Goal: Entertainment & Leisure: Consume media (video, audio)

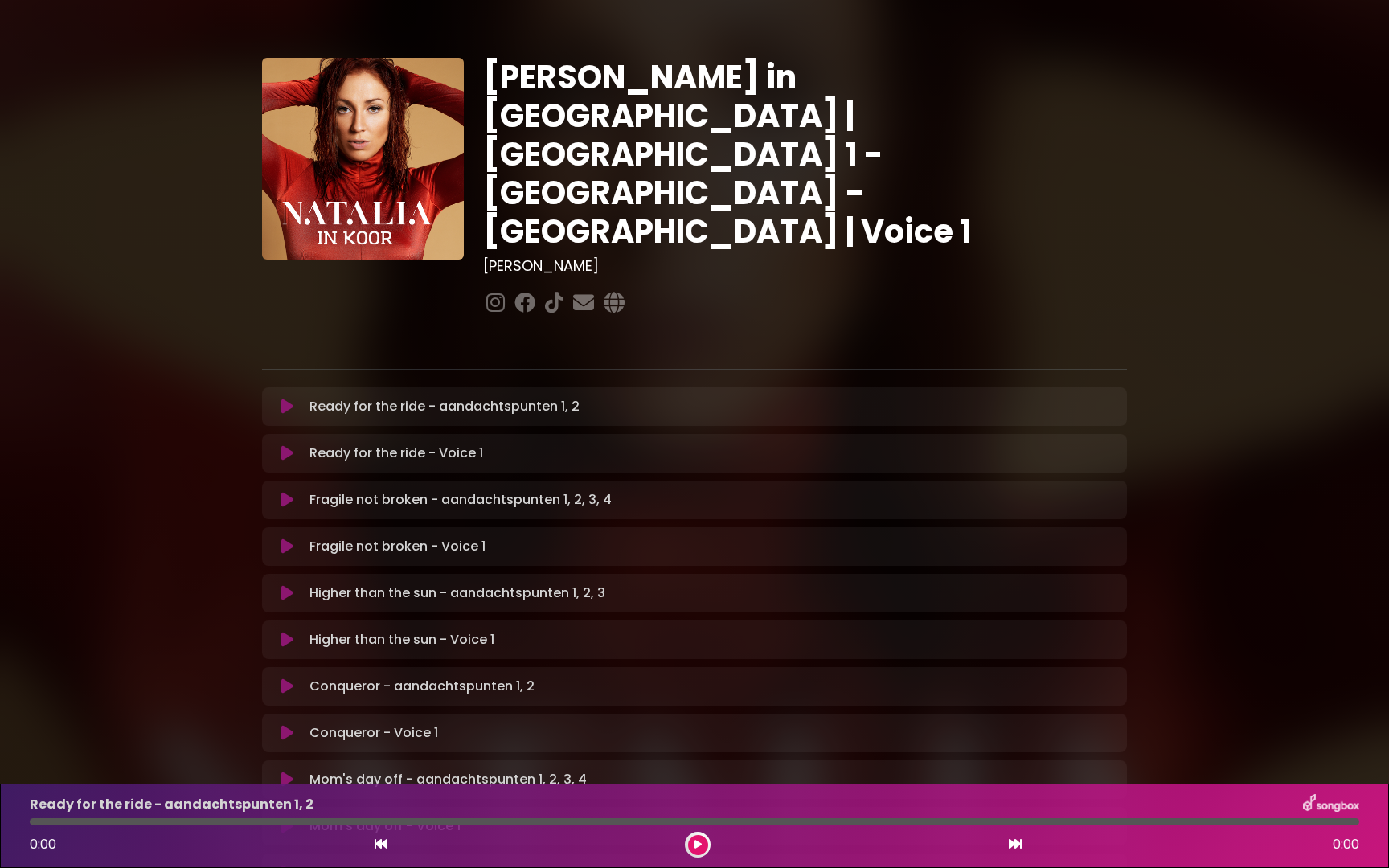
click at [282, 446] on icon at bounding box center [288, 453] width 12 height 16
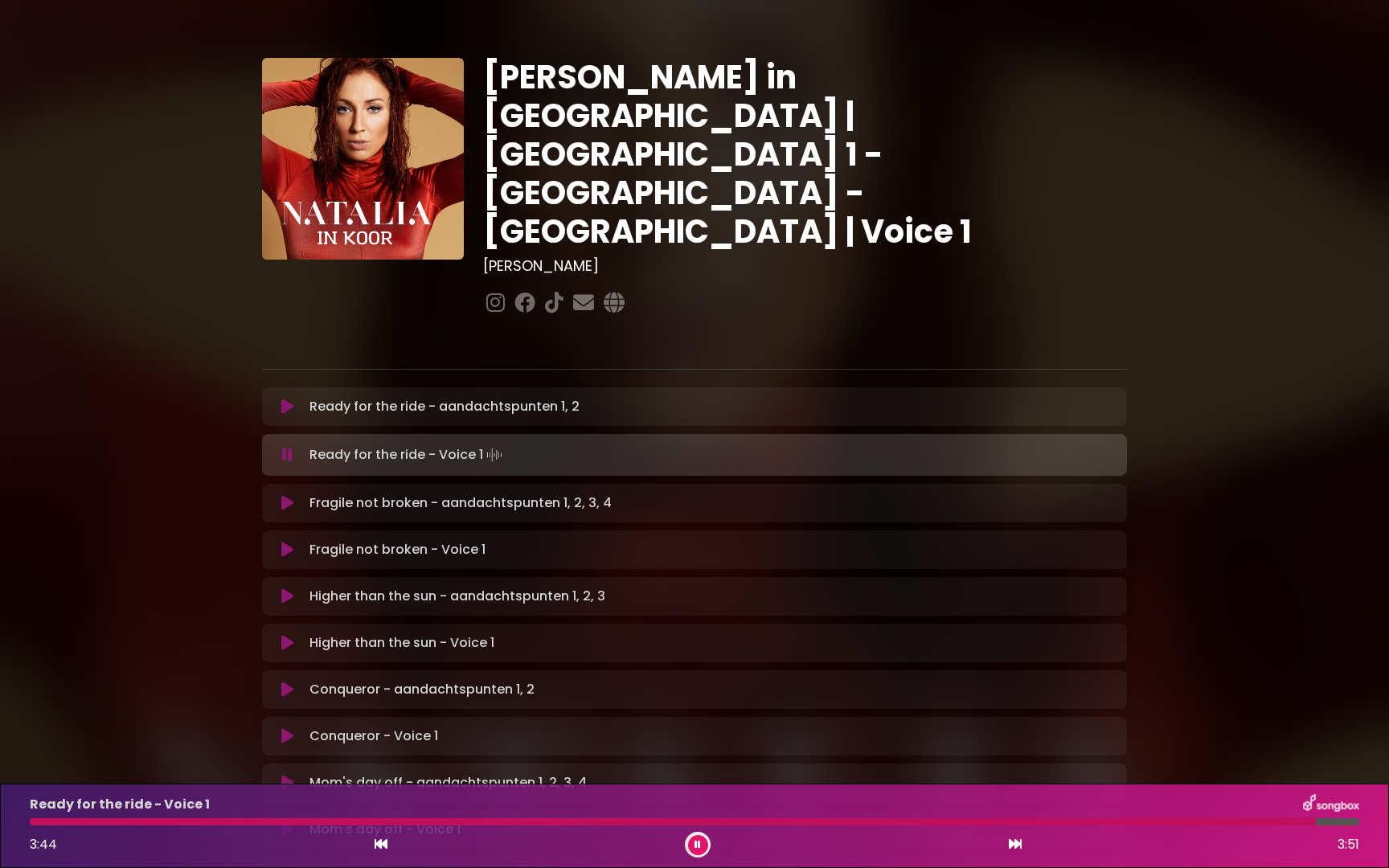
click at [286, 542] on icon at bounding box center [288, 550] width 12 height 16
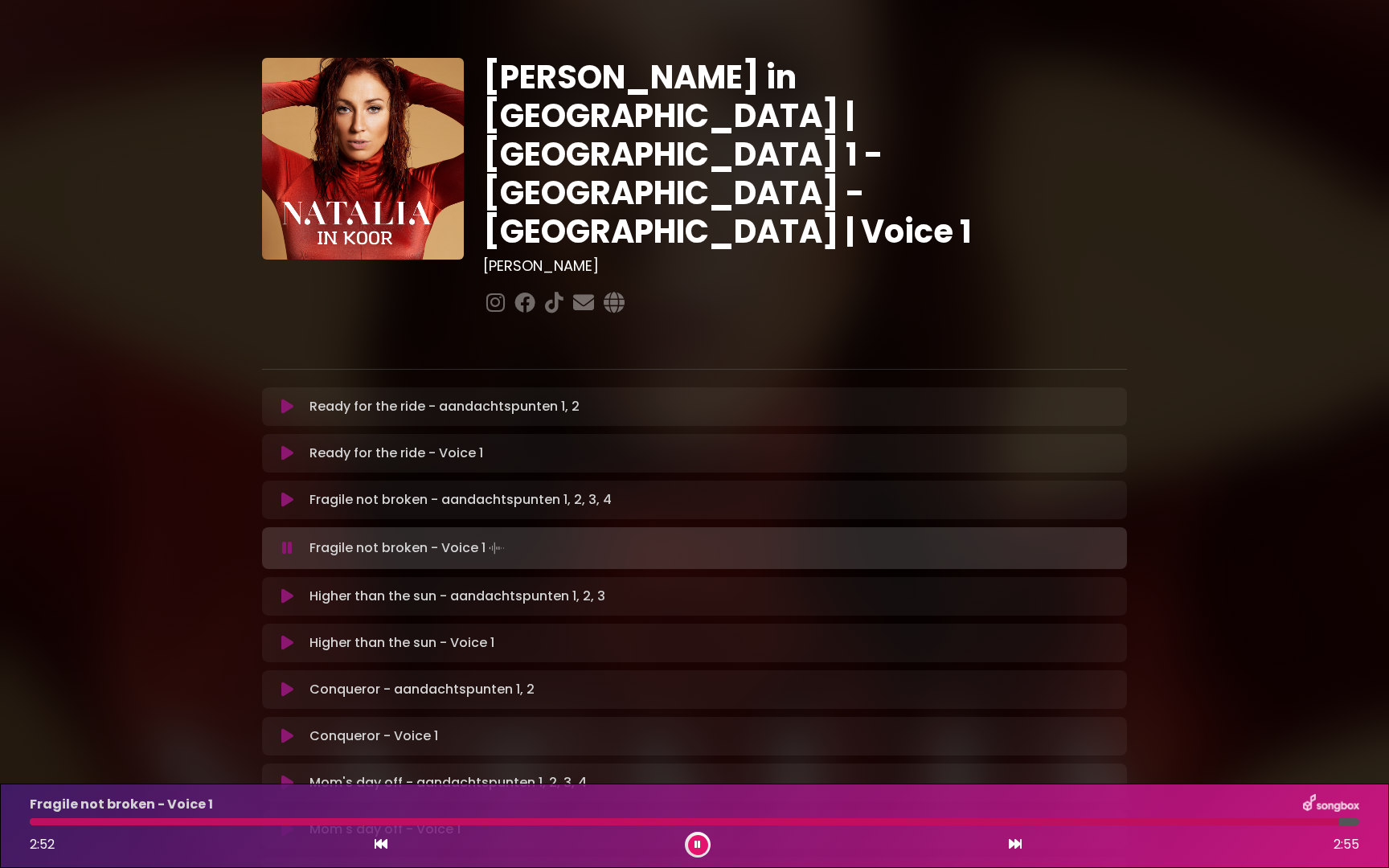
click at [289, 635] on icon at bounding box center [288, 643] width 12 height 16
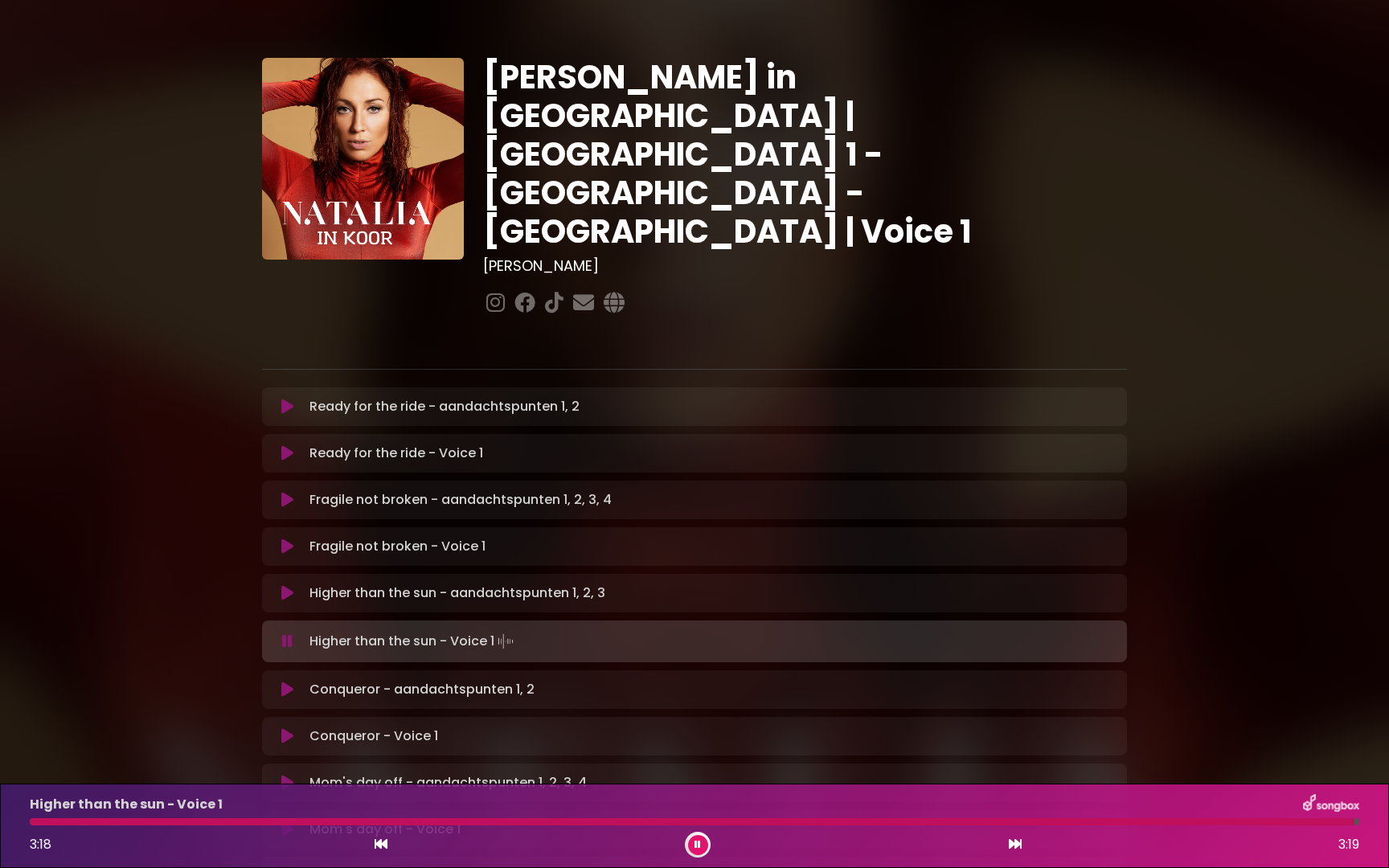
click at [291, 728] on icon at bounding box center [288, 736] width 12 height 16
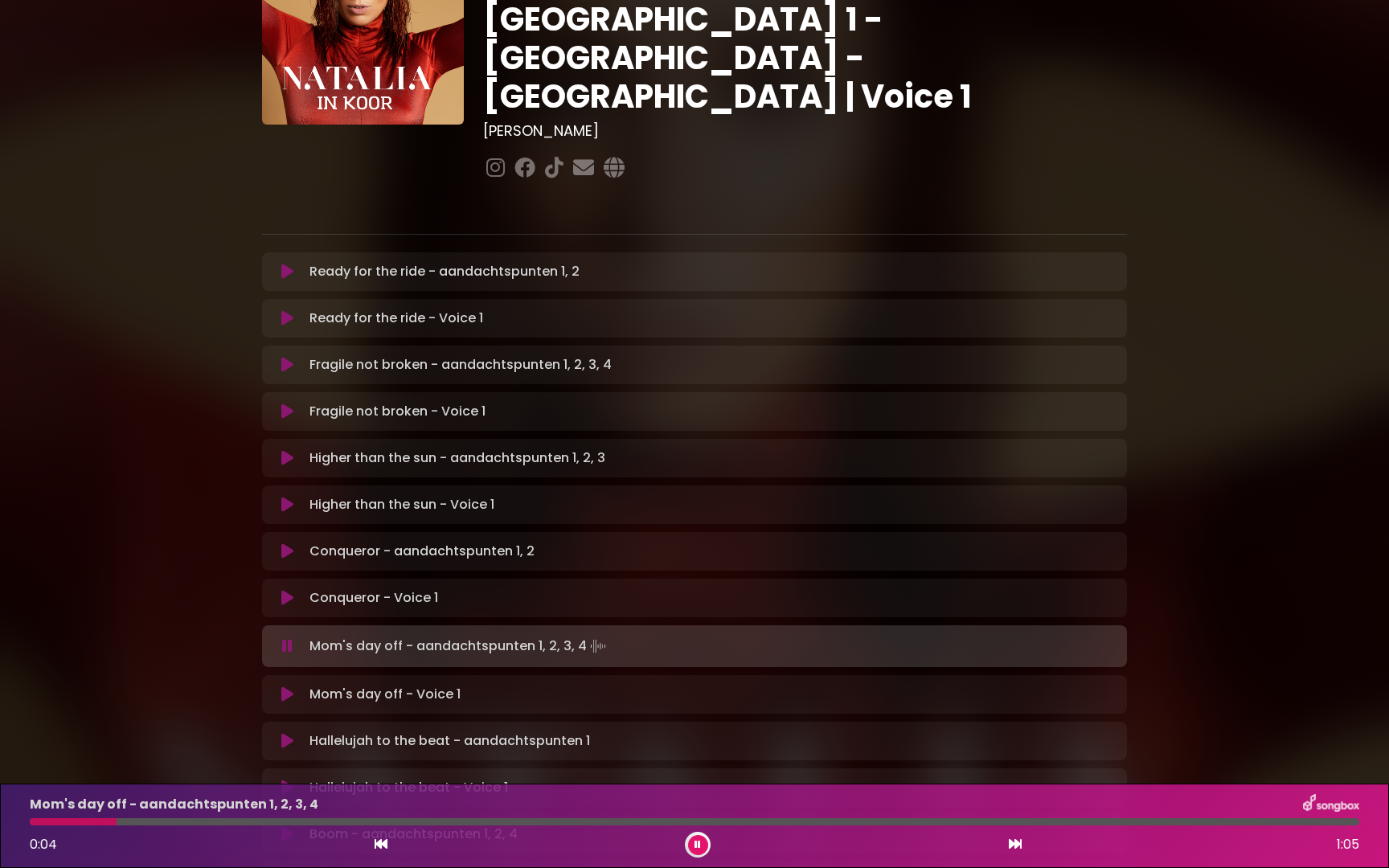
scroll to position [132, 0]
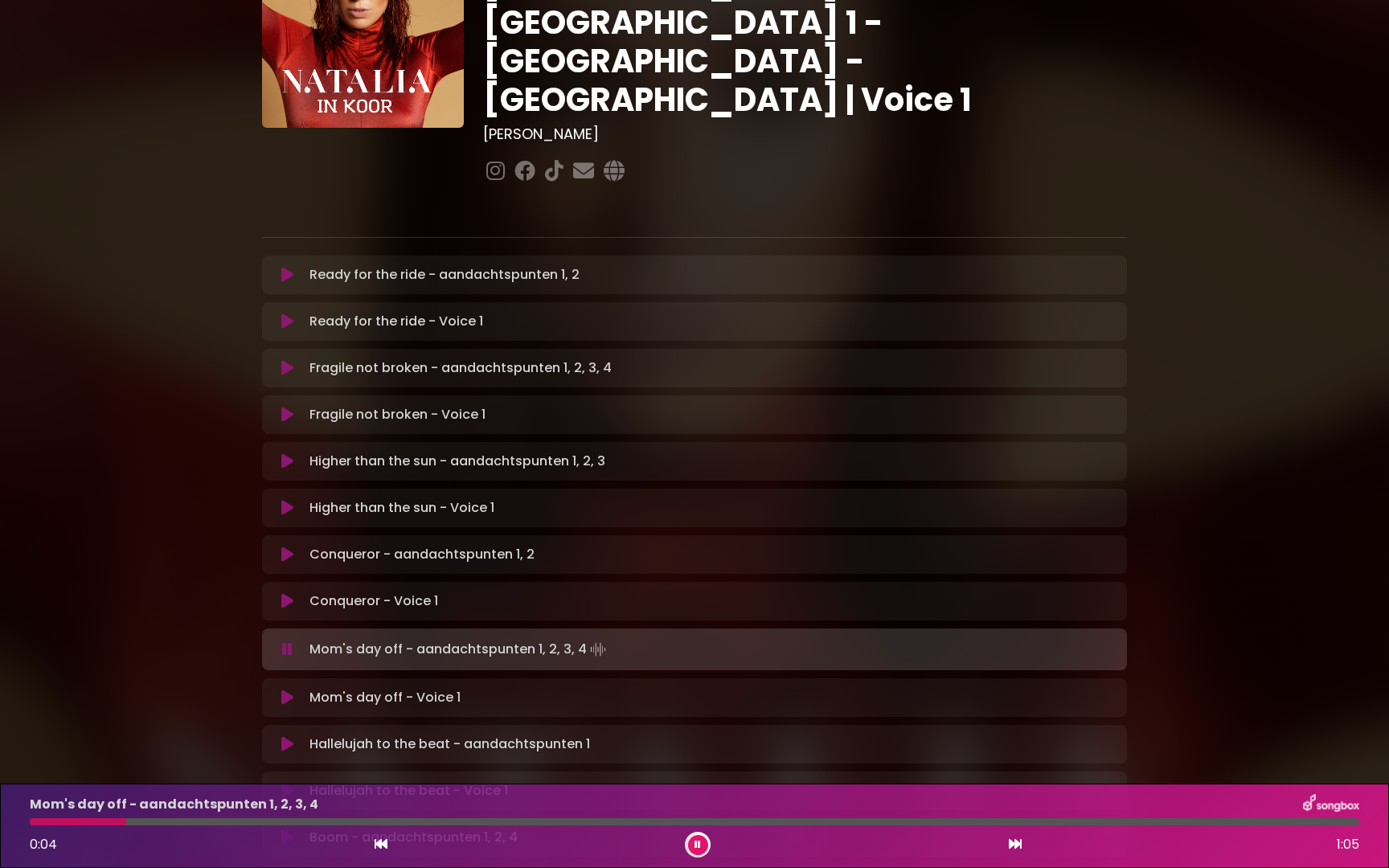
click at [288, 783] on icon at bounding box center [288, 791] width 12 height 16
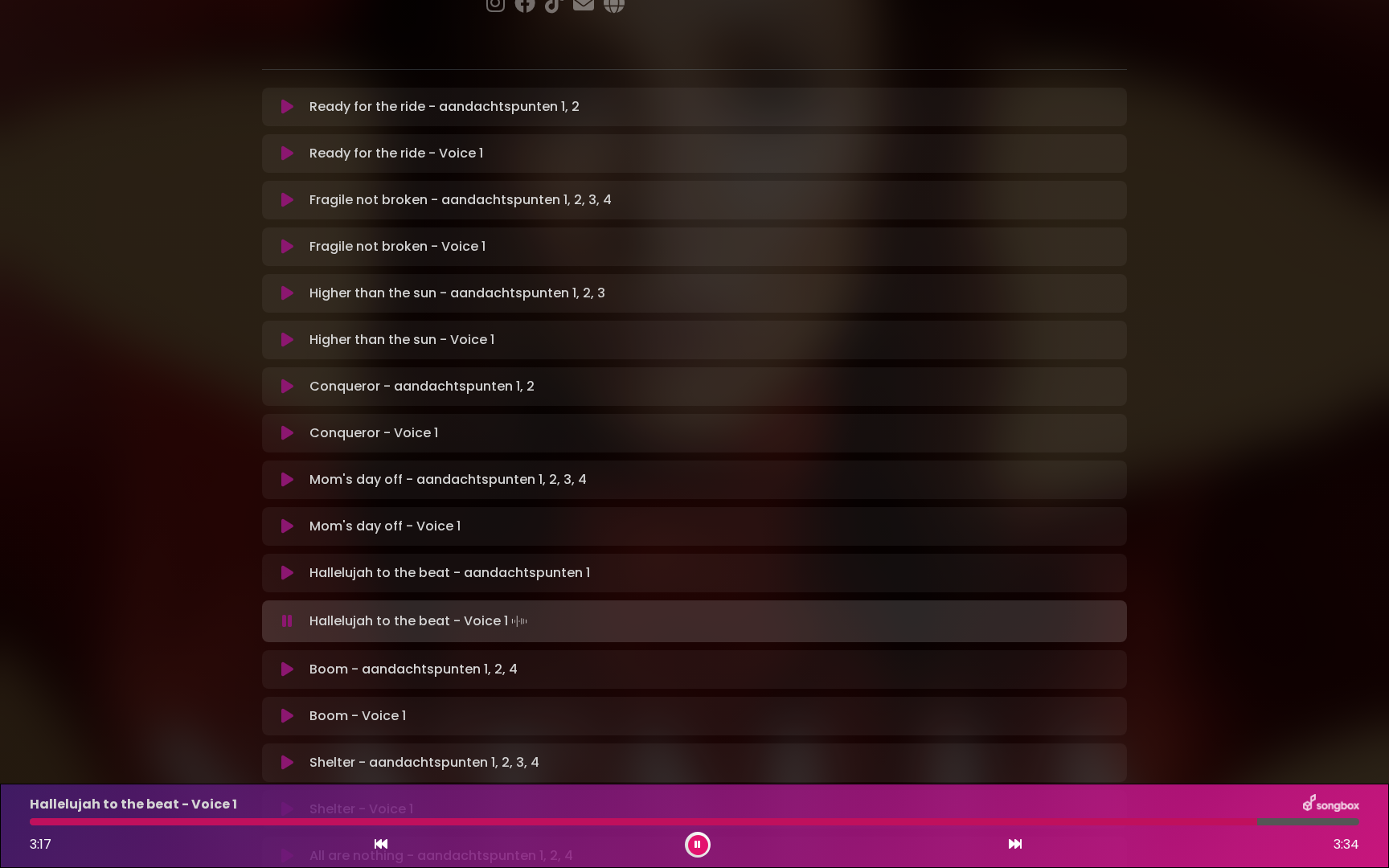
scroll to position [300, 0]
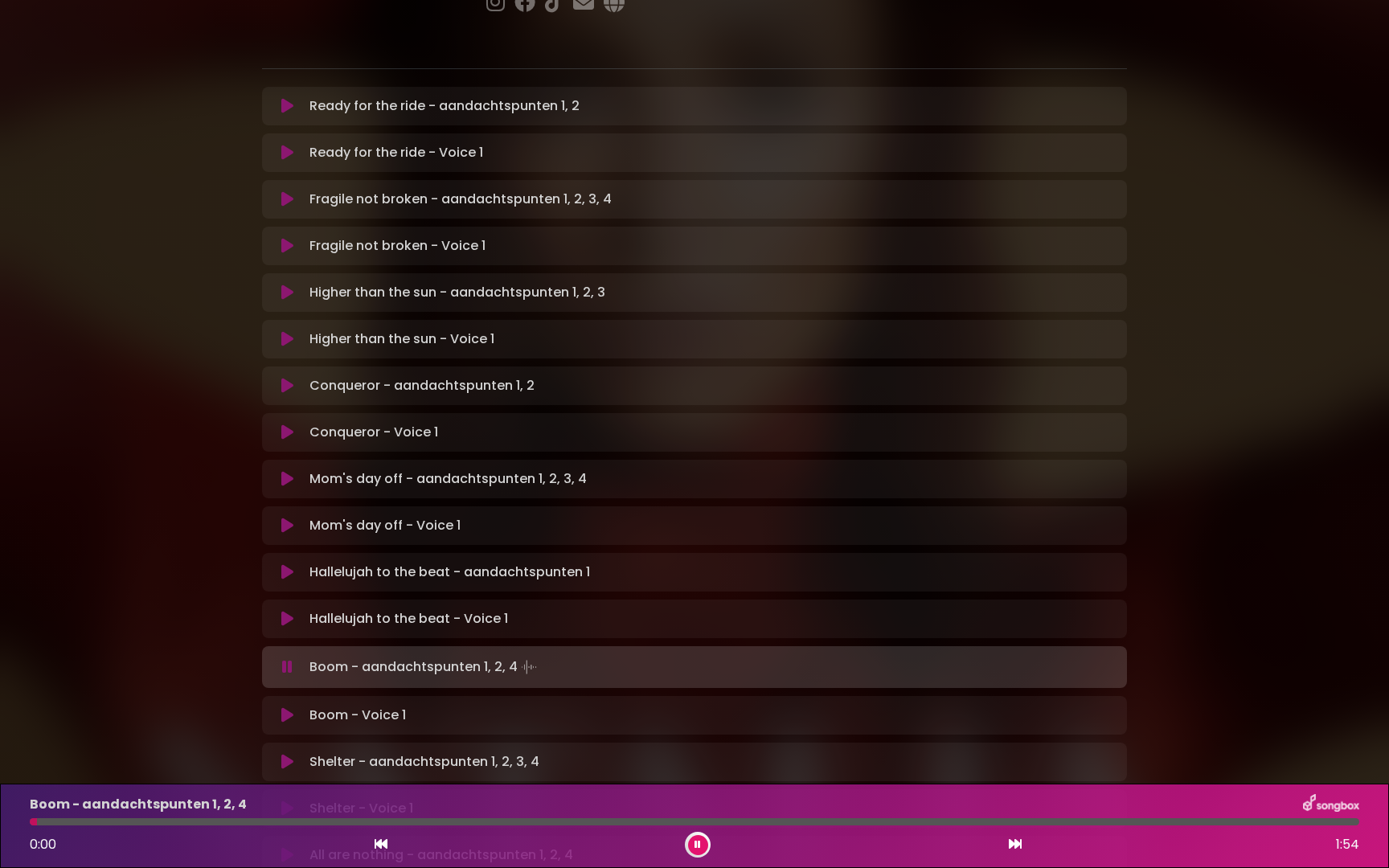
click at [295, 706] on div "Boom - Voice 1 Loading Track..." at bounding box center [694, 716] width 845 height 19
click at [288, 707] on icon at bounding box center [288, 715] width 12 height 16
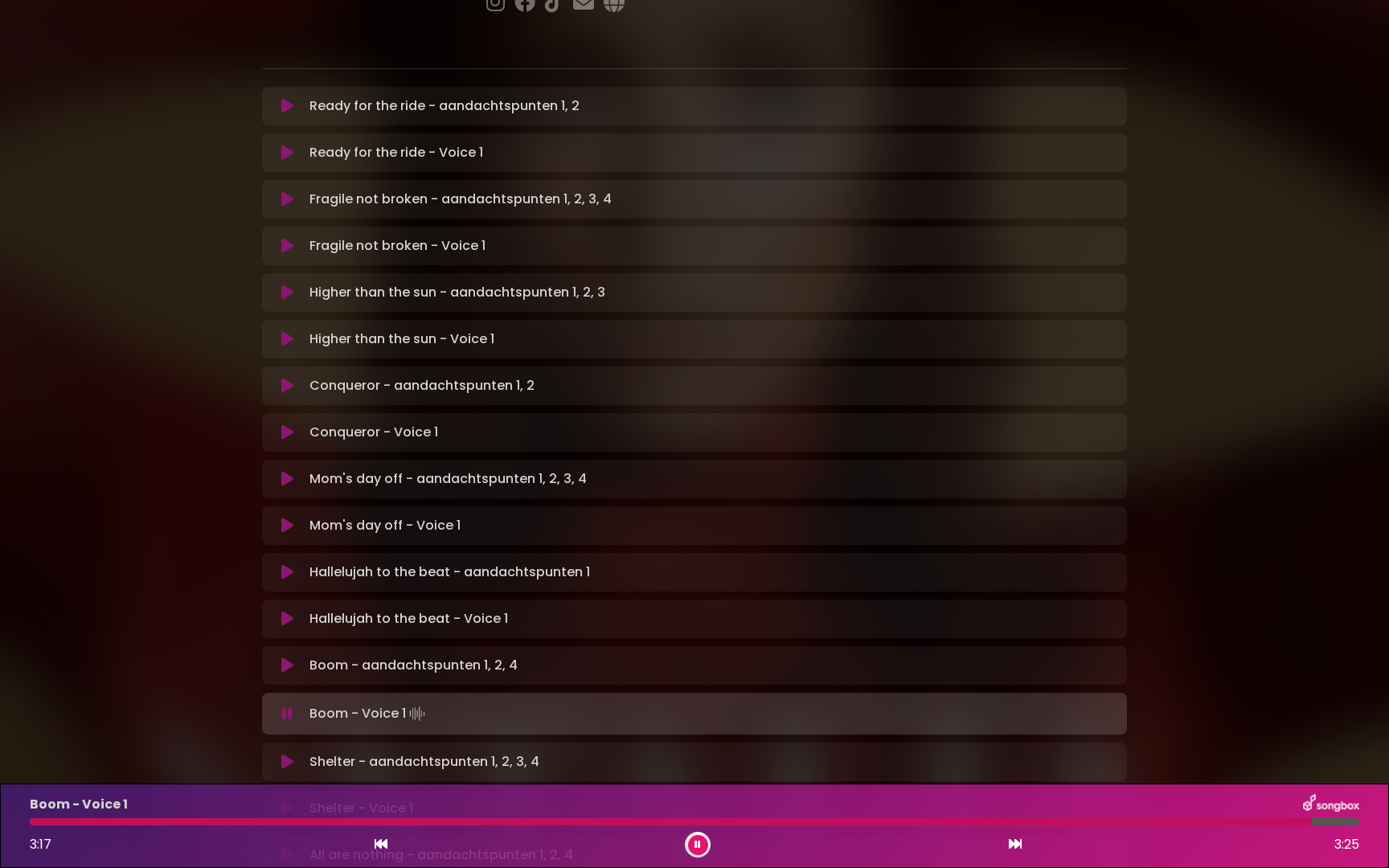
click at [284, 801] on icon at bounding box center [288, 809] width 12 height 16
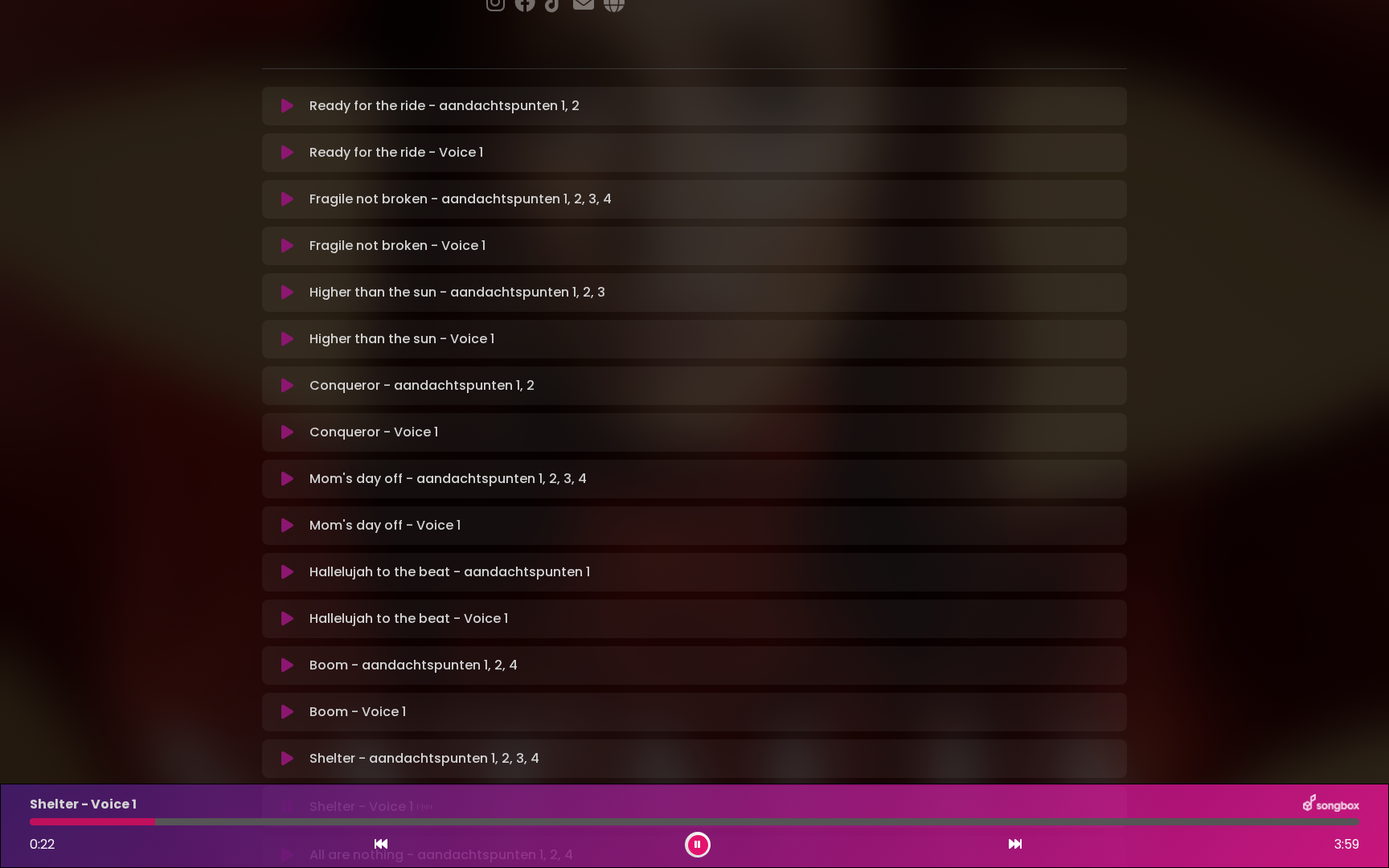
drag, startPoint x: 104, startPoint y: 825, endPoint x: 155, endPoint y: 827, distance: 51.0
click at [155, 827] on div "Shelter - Voice 1 0:22 3:59" at bounding box center [694, 825] width 1348 height 64
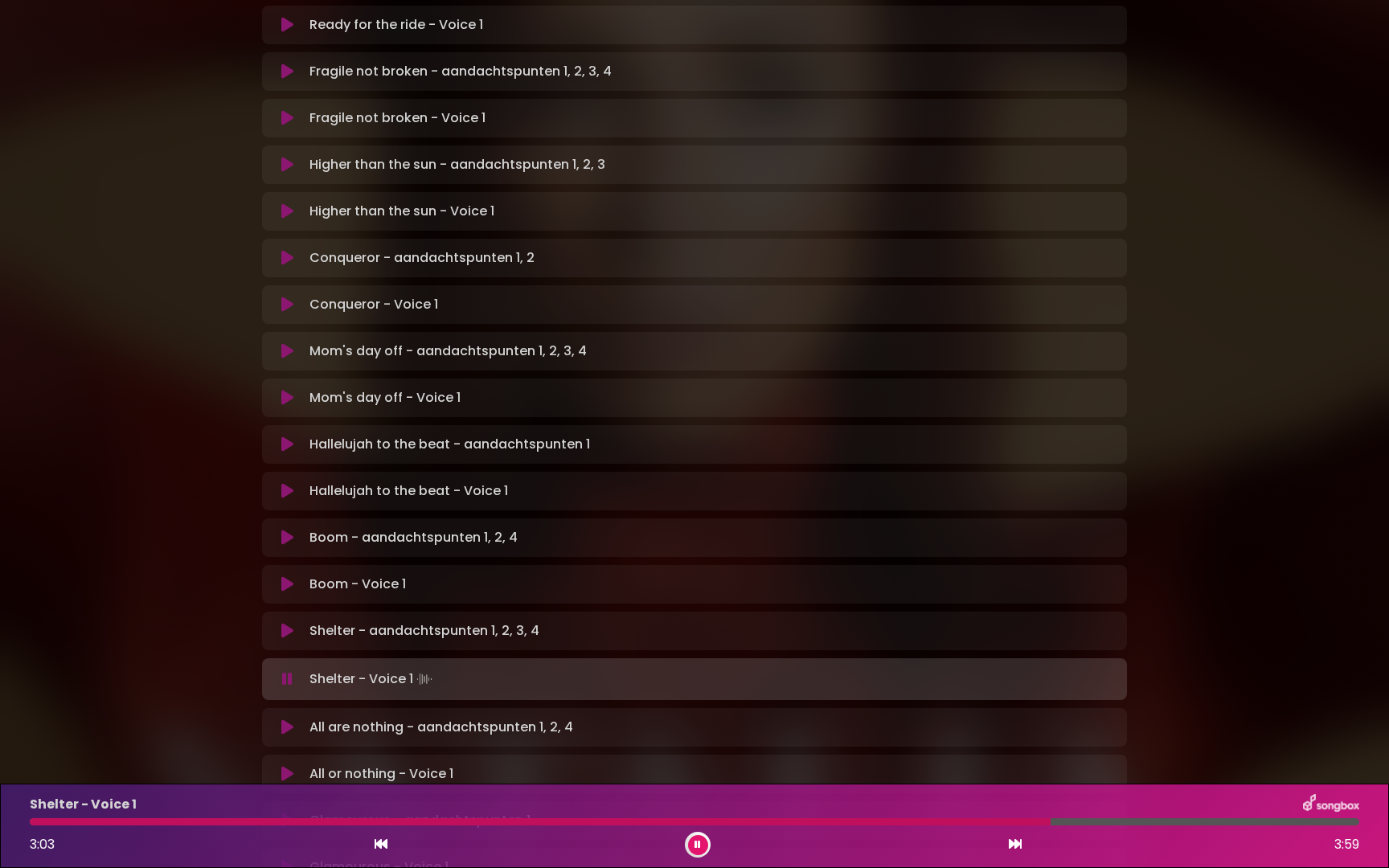
scroll to position [449, 0]
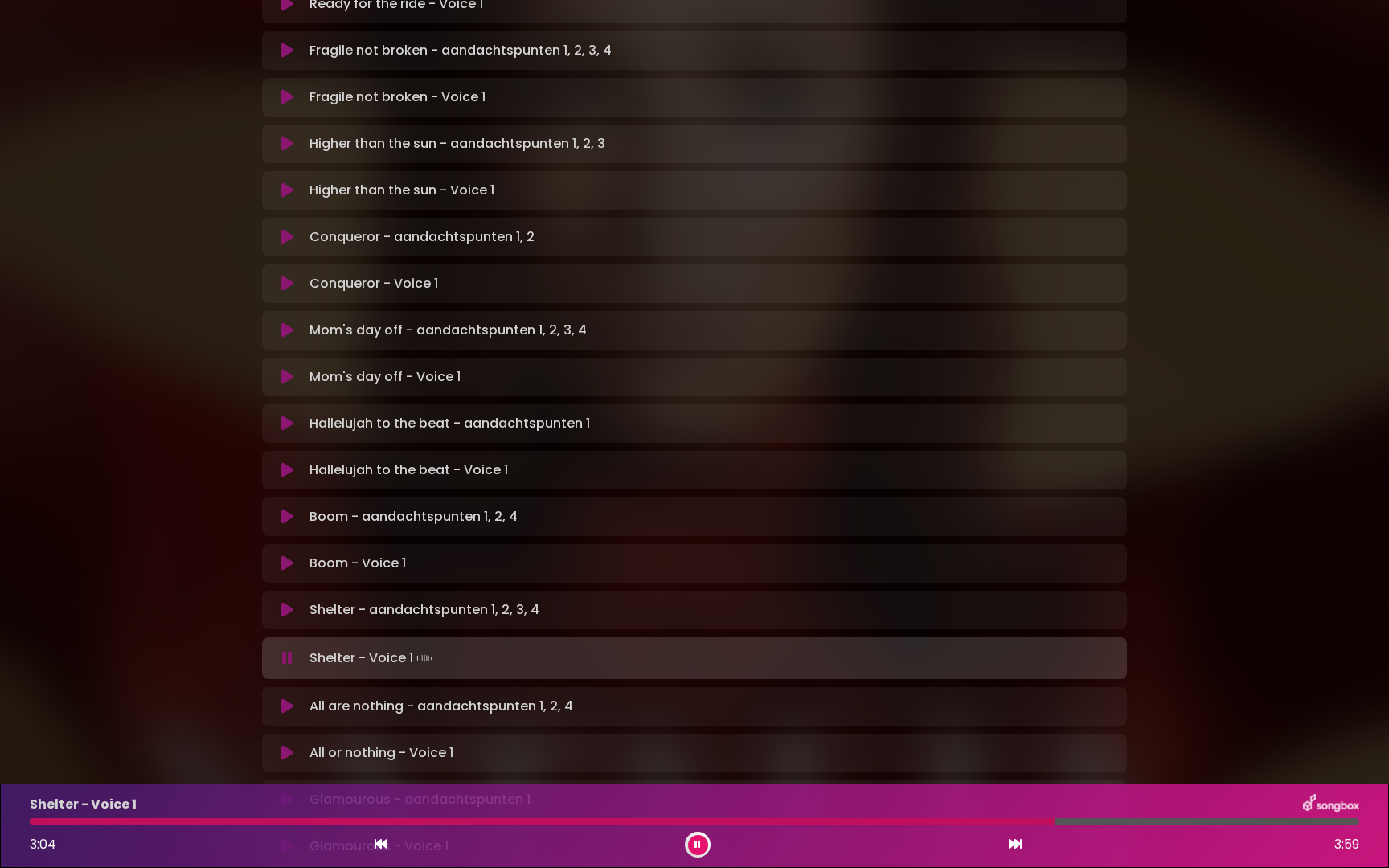
click at [288, 745] on icon at bounding box center [288, 753] width 12 height 16
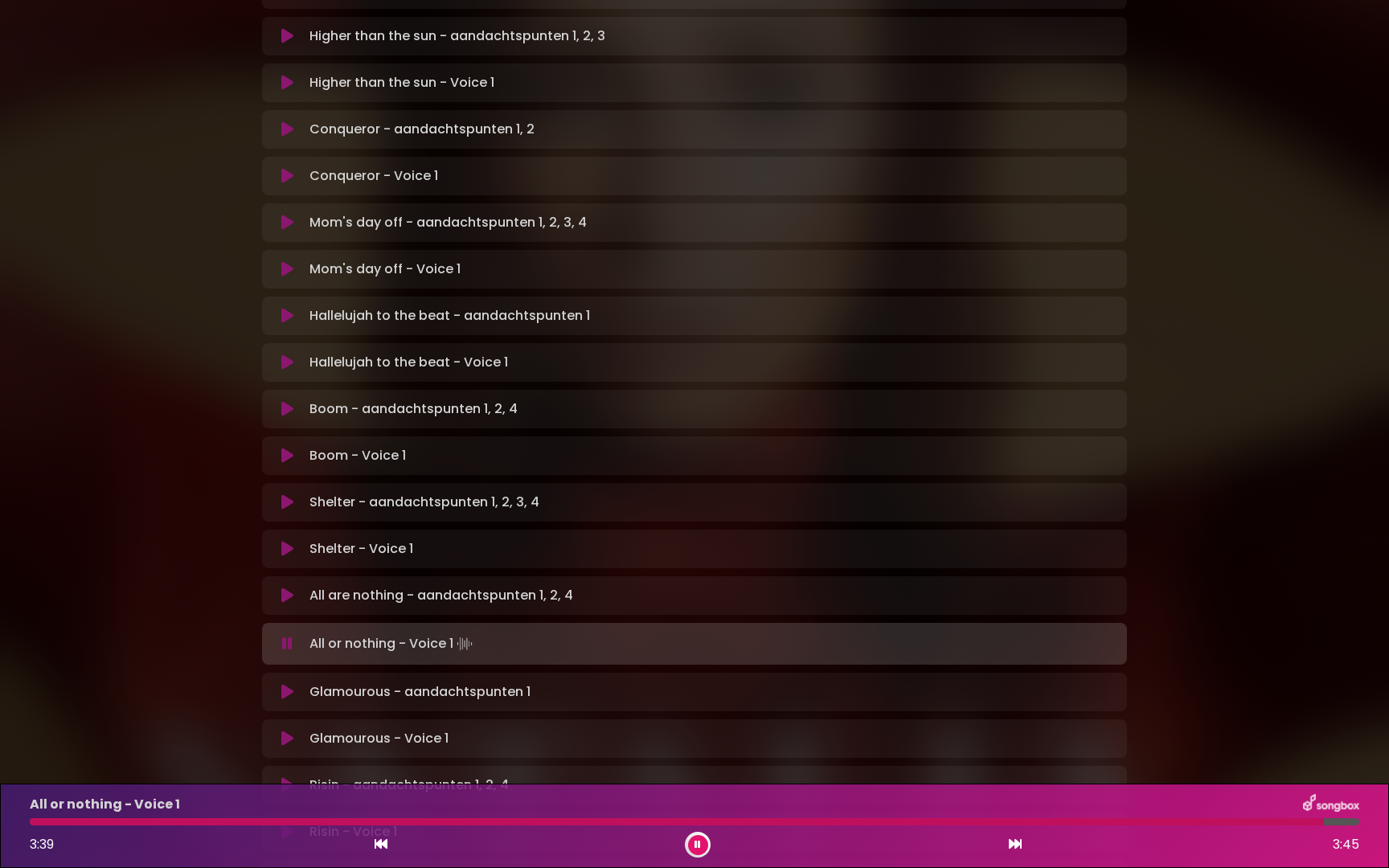
scroll to position [573, 0]
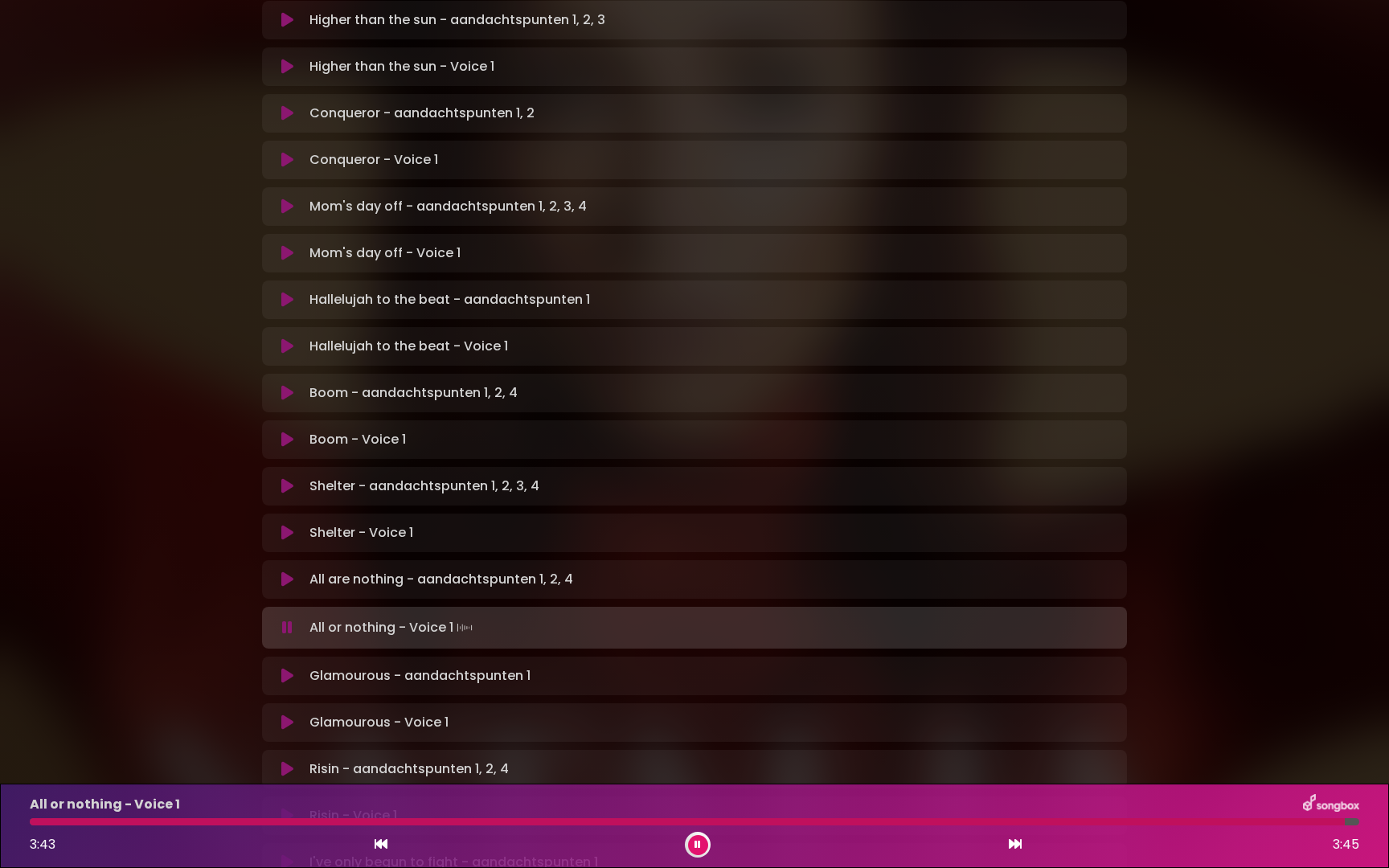
click at [286, 715] on icon at bounding box center [288, 723] width 12 height 16
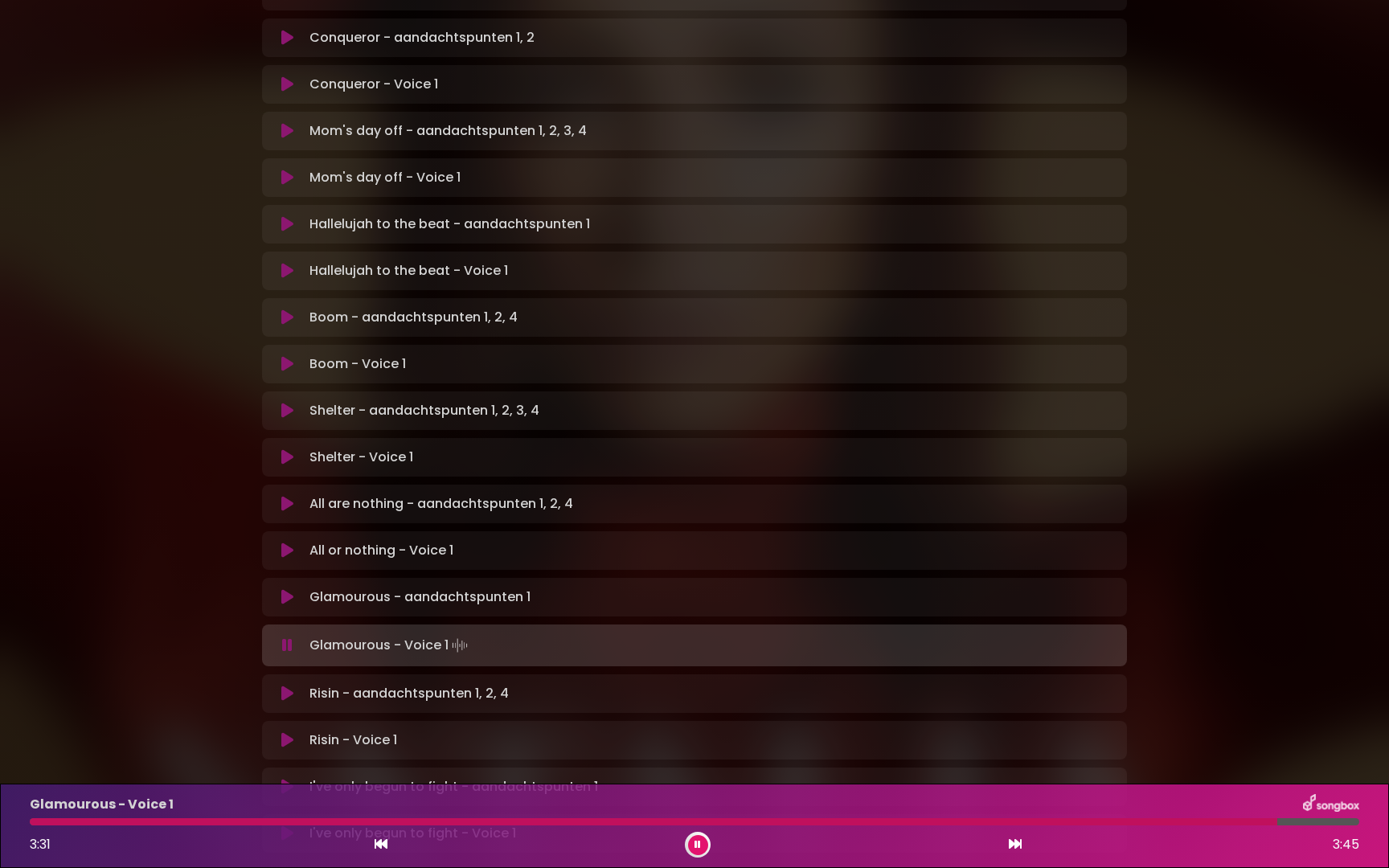
scroll to position [660, 0]
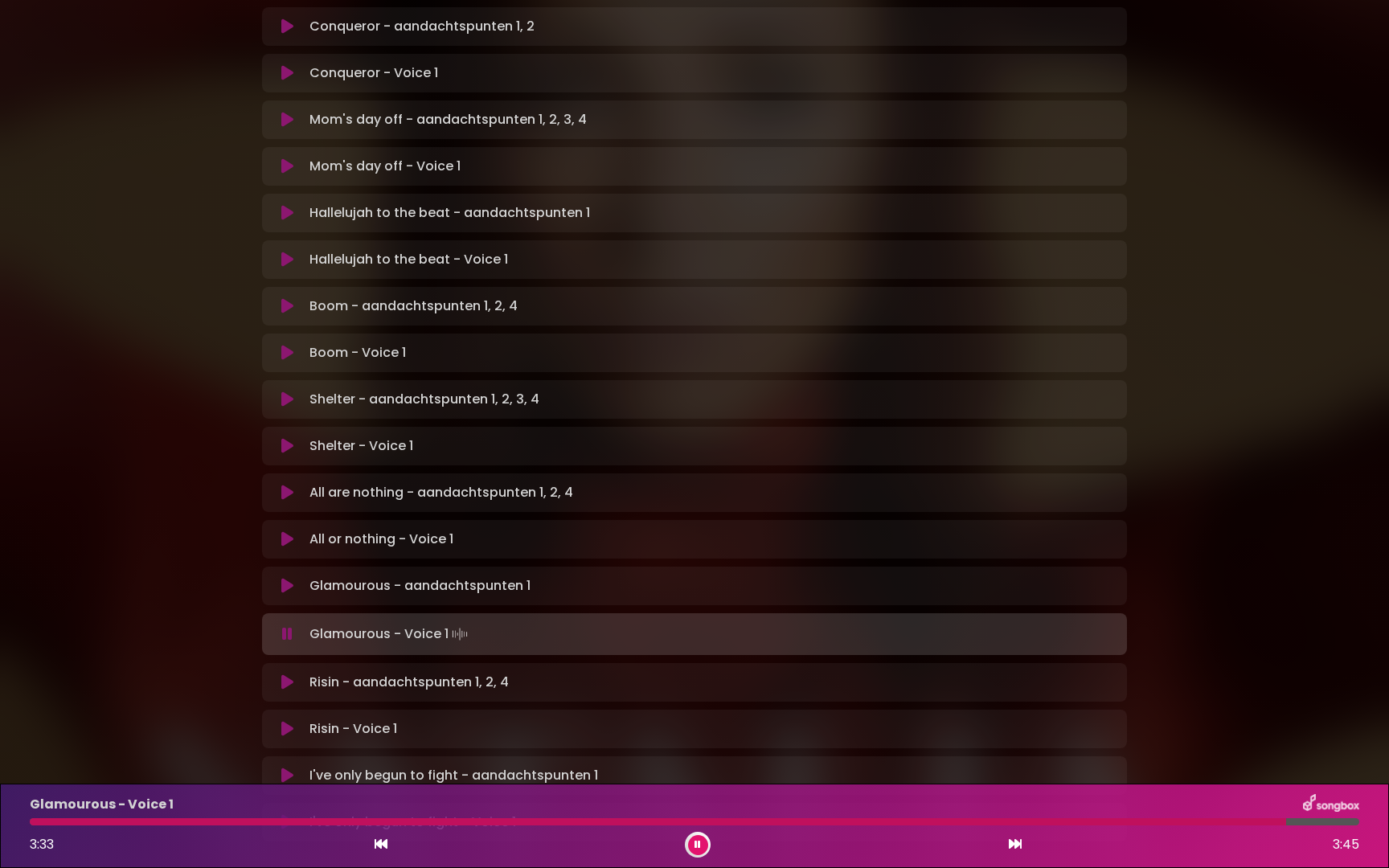
click at [283, 721] on icon at bounding box center [288, 729] width 12 height 16
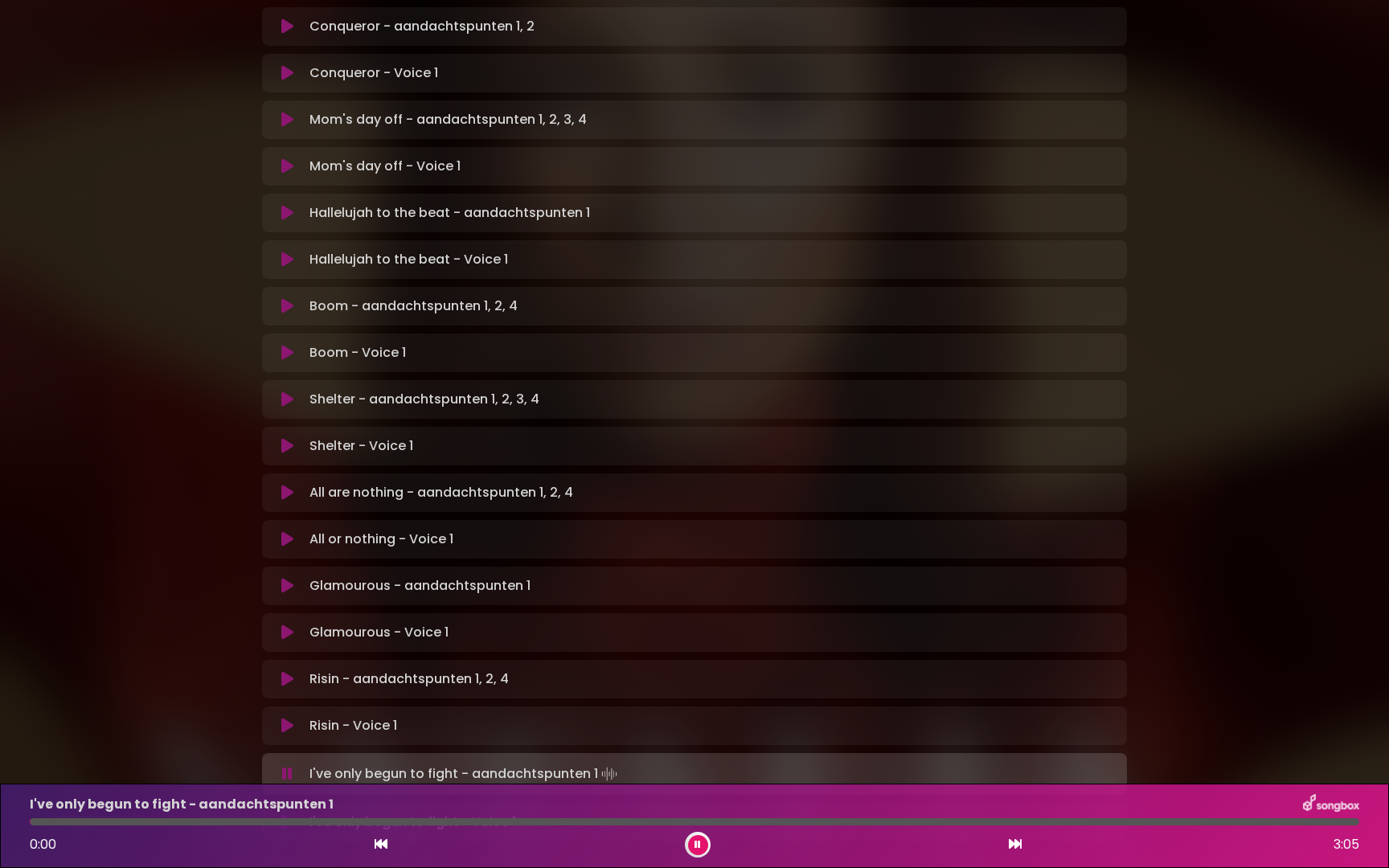
click at [286, 814] on icon at bounding box center [288, 822] width 12 height 16
